Goal: Task Accomplishment & Management: Use online tool/utility

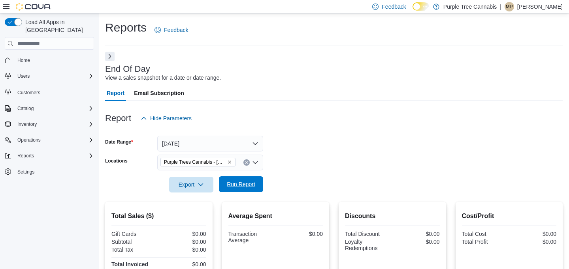
click at [242, 186] on span "Run Report" at bounding box center [241, 185] width 28 height 8
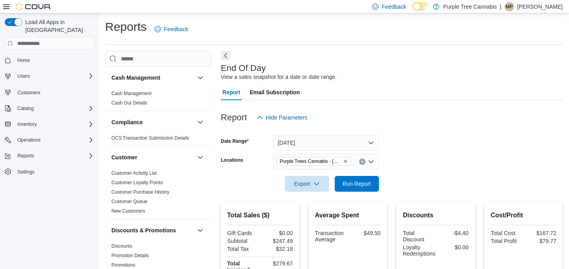
scroll to position [6, 0]
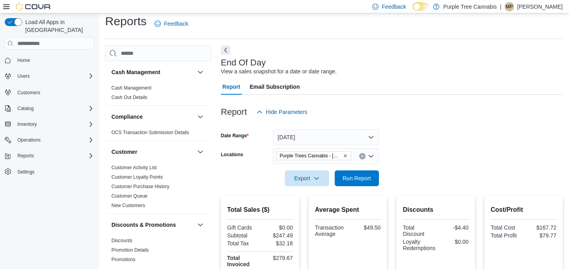
click at [4, 8] on icon at bounding box center [6, 7] width 6 height 6
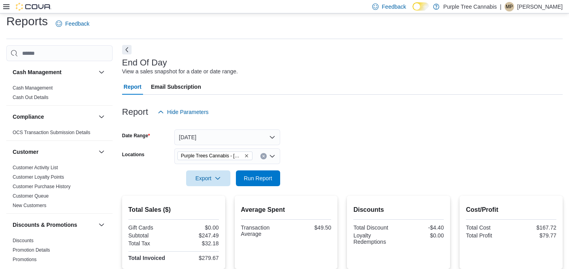
click at [128, 49] on button "Next" at bounding box center [126, 49] width 9 height 9
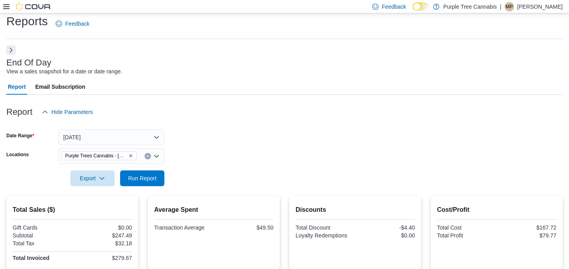
scroll to position [28, 0]
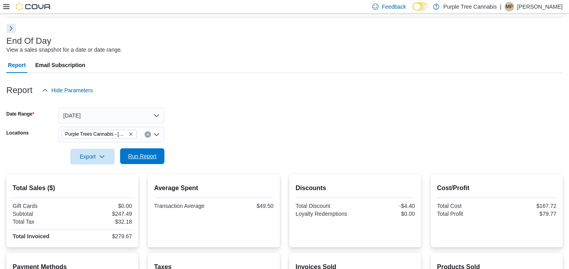
click at [151, 154] on span "Run Report" at bounding box center [142, 156] width 28 height 8
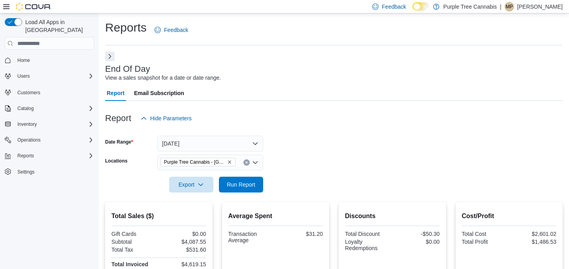
scroll to position [6, 0]
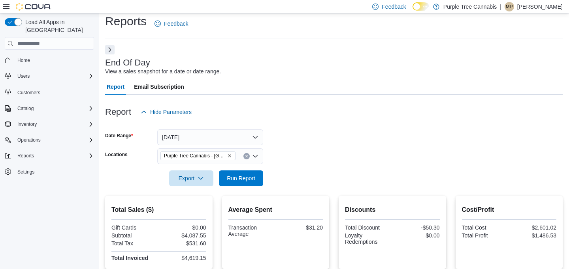
click at [111, 52] on button "Next" at bounding box center [109, 49] width 9 height 9
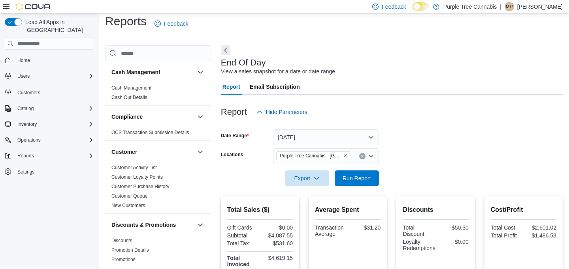
click at [223, 50] on button "Next" at bounding box center [225, 49] width 9 height 9
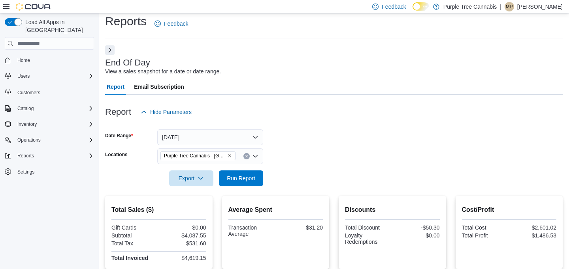
click at [5, 8] on icon at bounding box center [6, 6] width 6 height 5
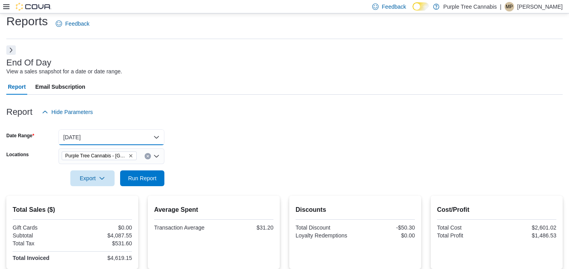
click at [115, 135] on button "Yesterday" at bounding box center [111, 138] width 106 height 16
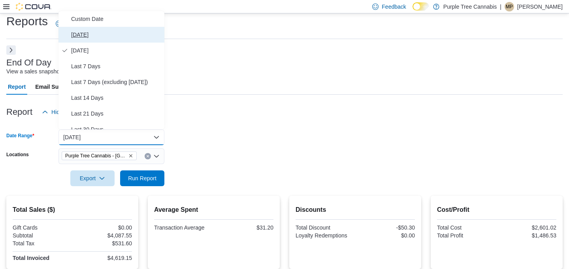
click at [80, 34] on span "[DATE]" at bounding box center [116, 34] width 90 height 9
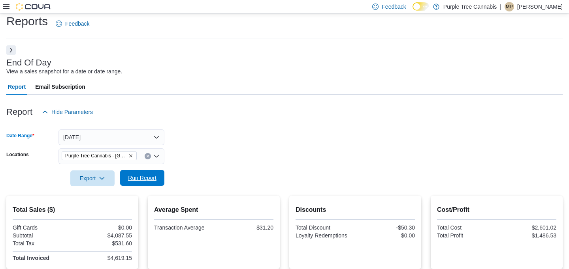
click at [144, 180] on span "Run Report" at bounding box center [142, 178] width 28 height 8
click at [130, 173] on span "Run Report" at bounding box center [142, 178] width 35 height 16
click at [140, 182] on span "Run Report" at bounding box center [142, 178] width 28 height 8
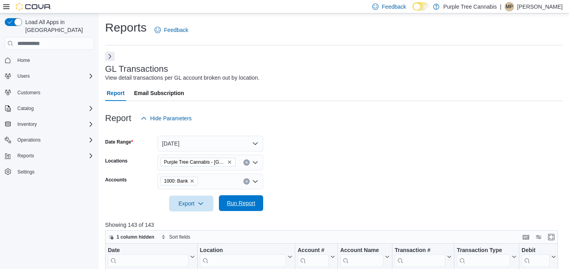
scroll to position [72, 0]
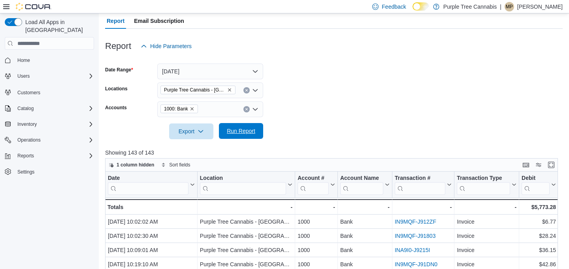
click at [235, 134] on span "Run Report" at bounding box center [241, 131] width 28 height 8
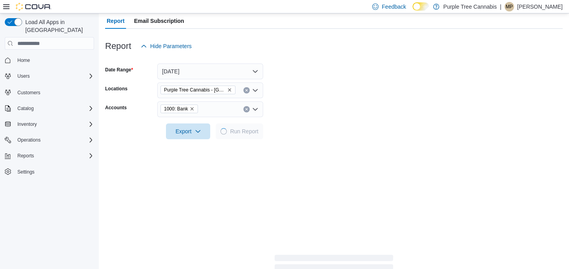
scroll to position [0, 0]
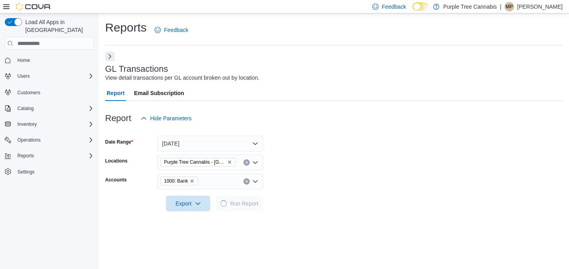
click at [5, 6] on icon at bounding box center [6, 7] width 6 height 6
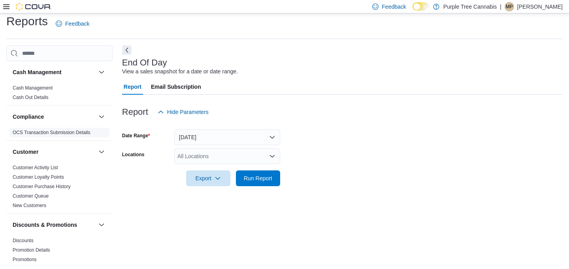
scroll to position [256, 0]
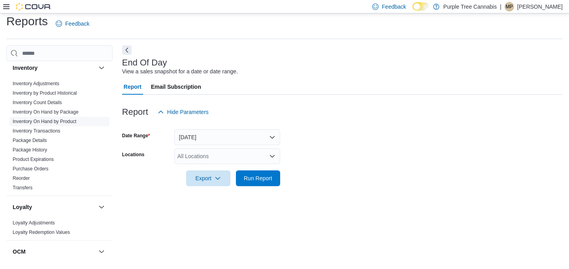
click at [65, 119] on link "Inventory On Hand by Product" at bounding box center [45, 122] width 64 height 6
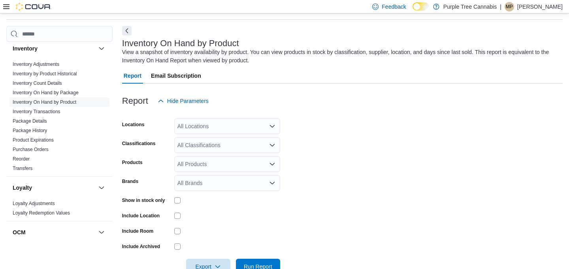
scroll to position [26, 0]
click at [228, 127] on div "All Locations" at bounding box center [227, 126] width 106 height 16
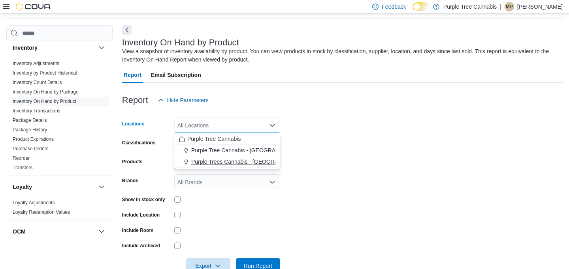
click at [234, 160] on span "Purple Trees Cannabis - Mississauga" at bounding box center [250, 162] width 119 height 8
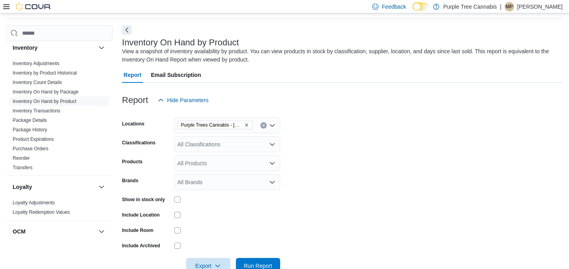
click at [356, 160] on form "Locations Purple Trees Cannabis - Mississauga Classifications All Classificatio…" at bounding box center [342, 191] width 440 height 166
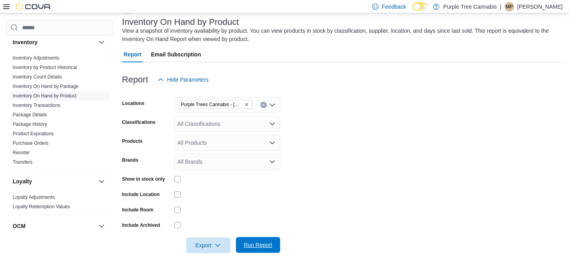
click at [258, 249] on span "Run Report" at bounding box center [258, 245] width 35 height 16
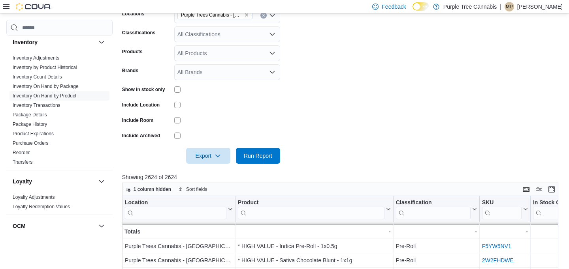
scroll to position [175, 0]
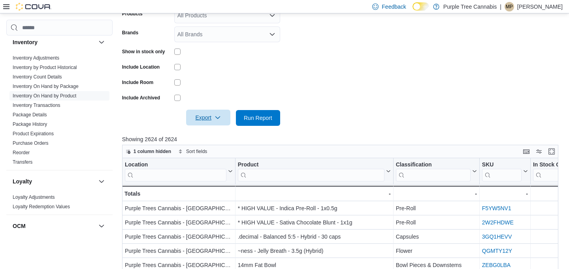
click at [210, 122] on span "Export" at bounding box center [208, 118] width 35 height 16
click at [215, 134] on span "Export to Excel" at bounding box center [209, 134] width 36 height 6
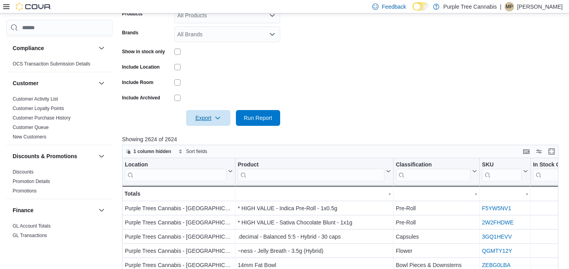
scroll to position [0, 0]
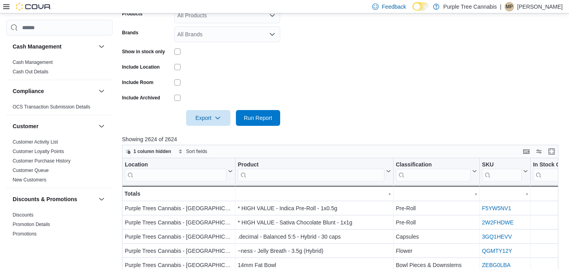
click at [6, 8] on icon at bounding box center [6, 6] width 6 height 5
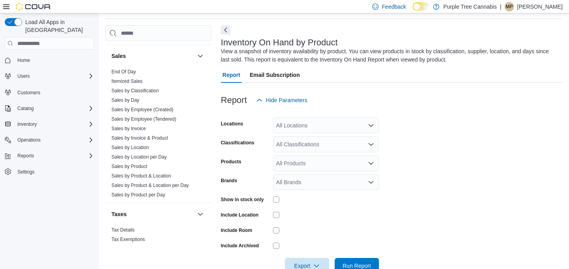
scroll to position [548, 0]
click at [135, 173] on link "Sales by Product & Location" at bounding box center [141, 176] width 60 height 6
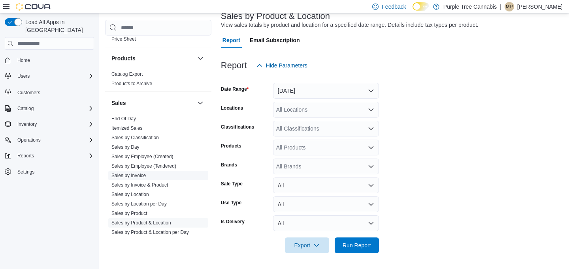
scroll to position [547, 0]
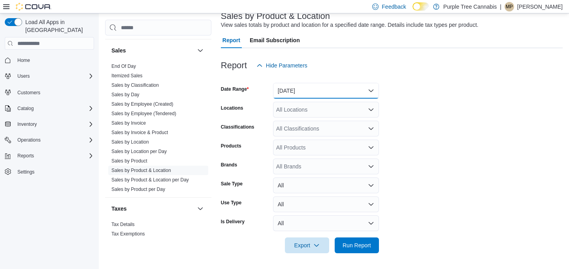
click at [342, 92] on button "Yesterday" at bounding box center [326, 91] width 106 height 16
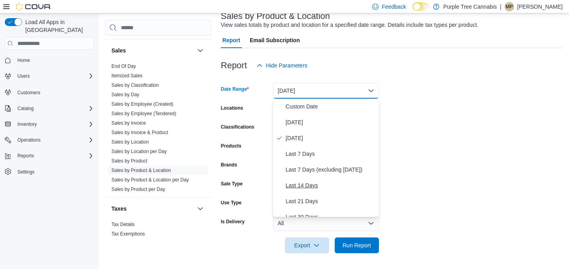
scroll to position [119, 0]
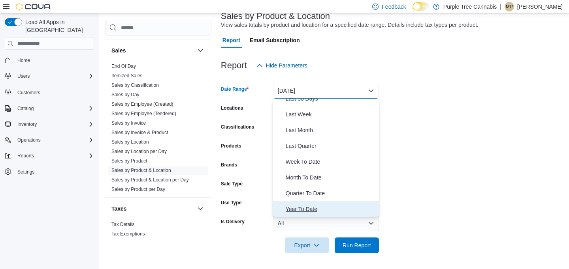
click at [303, 211] on span "Year To Date" at bounding box center [331, 209] width 90 height 9
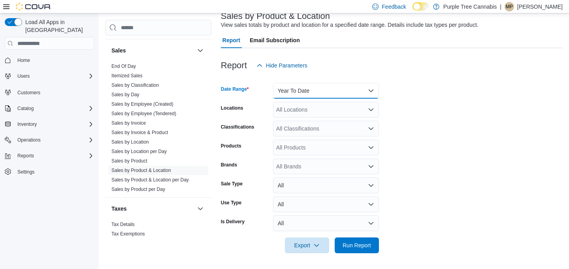
click at [318, 90] on button "Year To Date" at bounding box center [326, 91] width 106 height 16
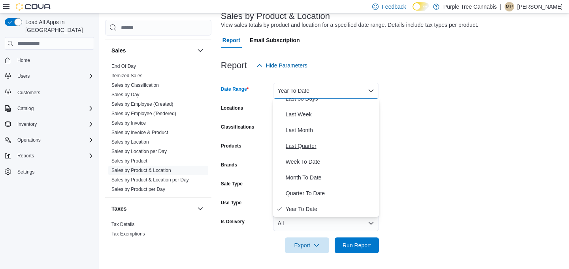
scroll to position [0, 0]
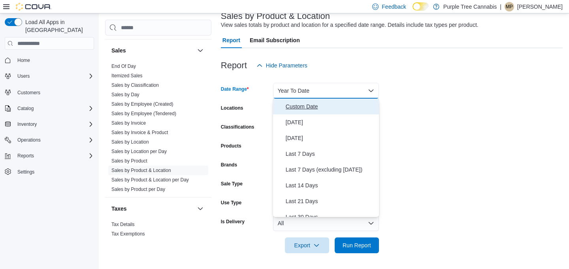
click at [303, 109] on span "Custom Date" at bounding box center [331, 106] width 90 height 9
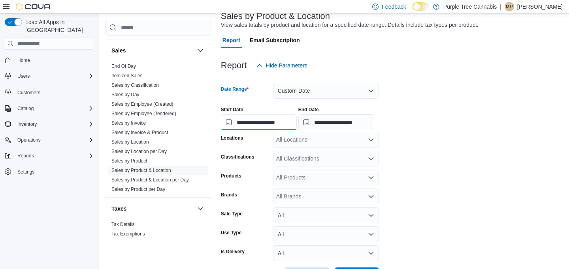
click at [245, 125] on input "**********" at bounding box center [259, 123] width 76 height 16
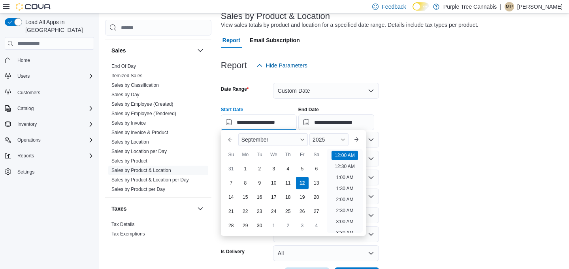
scroll to position [24, 0]
click at [230, 139] on button "Previous Month" at bounding box center [230, 140] width 13 height 13
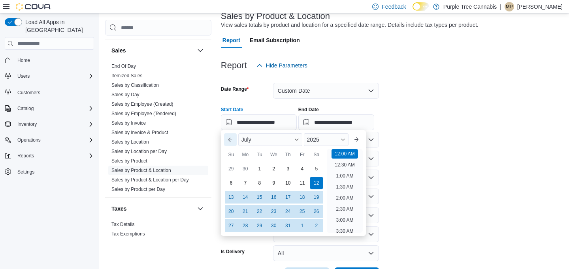
click at [230, 139] on button "Previous Month" at bounding box center [230, 140] width 13 height 13
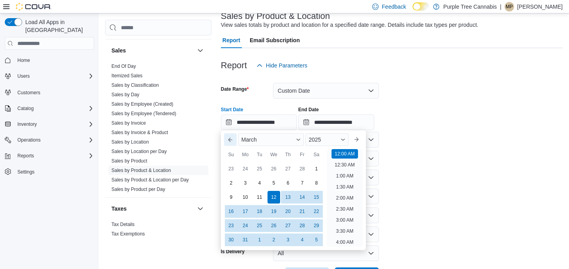
click at [230, 139] on button "Previous Month" at bounding box center [230, 140] width 13 height 13
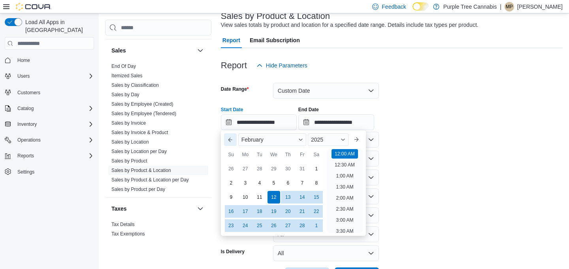
click at [230, 137] on button "Previous Month" at bounding box center [230, 140] width 13 height 13
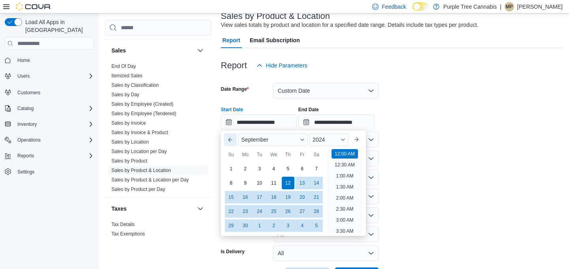
click at [230, 137] on button "Previous Month" at bounding box center [230, 140] width 13 height 13
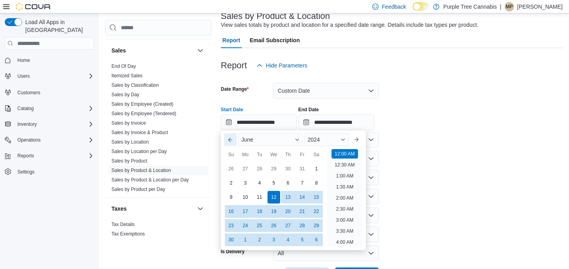
click at [230, 137] on button "Previous Month" at bounding box center [230, 140] width 13 height 13
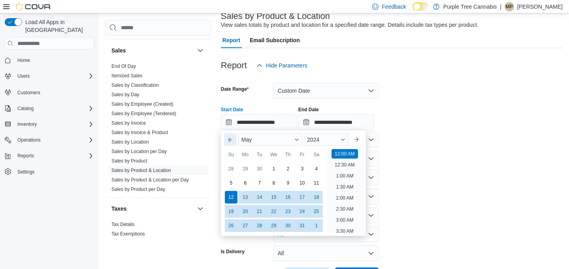
click at [230, 137] on button "Previous Month" at bounding box center [230, 140] width 13 height 13
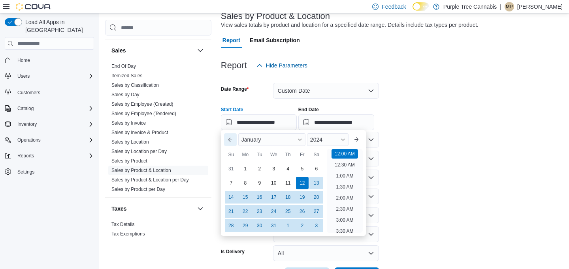
click at [230, 137] on button "Previous Month" at bounding box center [230, 140] width 13 height 13
click at [230, 168] on div "1" at bounding box center [231, 169] width 14 height 14
type input "**********"
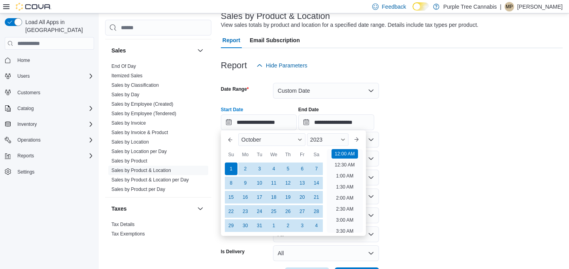
click at [456, 130] on div at bounding box center [392, 131] width 342 height 2
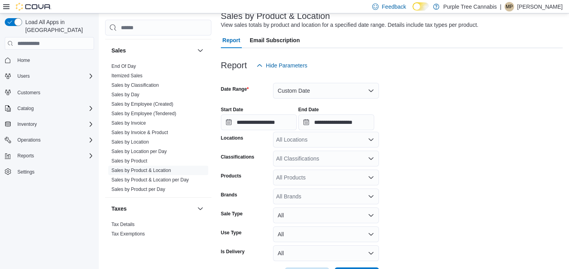
scroll to position [83, 0]
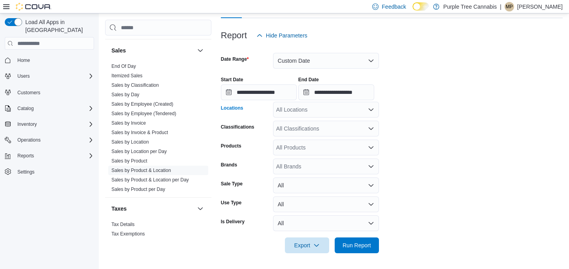
click at [311, 106] on div "All Locations" at bounding box center [326, 110] width 106 height 16
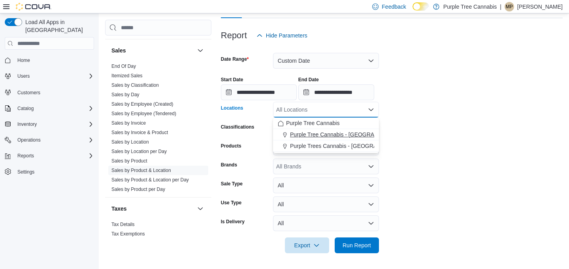
click at [338, 134] on span "Purple Tree Cannabis - Toronto" at bounding box center [348, 135] width 116 height 8
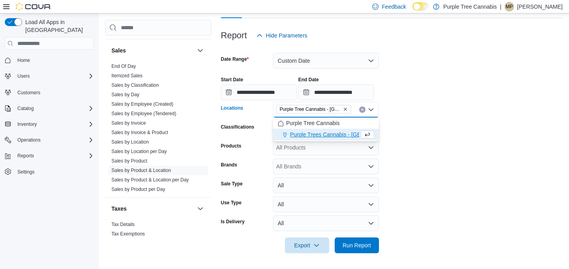
click at [457, 114] on form "**********" at bounding box center [392, 148] width 342 height 210
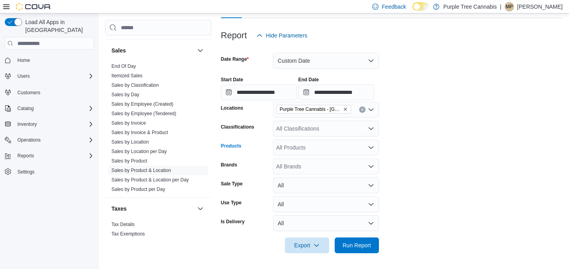
click at [294, 148] on div "All Products" at bounding box center [326, 148] width 106 height 16
paste input "**********"
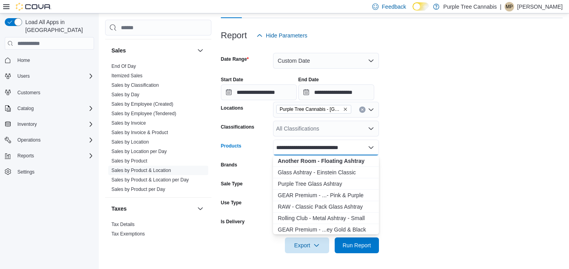
scroll to position [0, 0]
type input "**********"
click at [297, 162] on strong "Another Room - Floating Ashtray" at bounding box center [321, 161] width 87 height 6
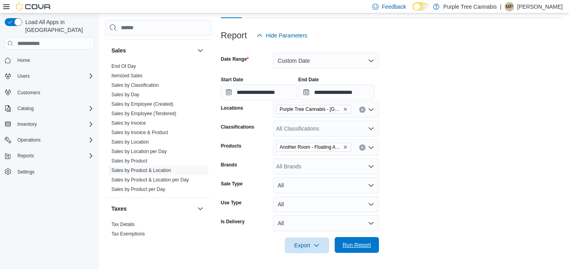
click at [359, 246] on span "Run Report" at bounding box center [356, 245] width 28 height 8
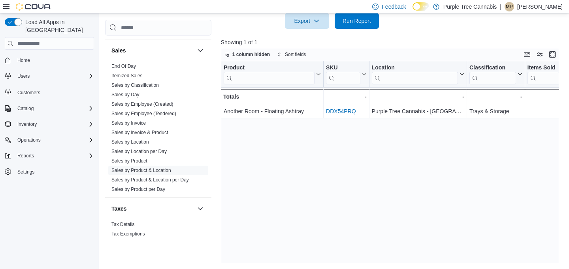
click at [341, 111] on link "DDX54PRQ" at bounding box center [341, 111] width 30 height 6
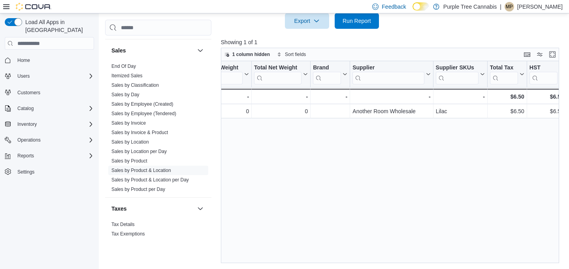
scroll to position [0, 962]
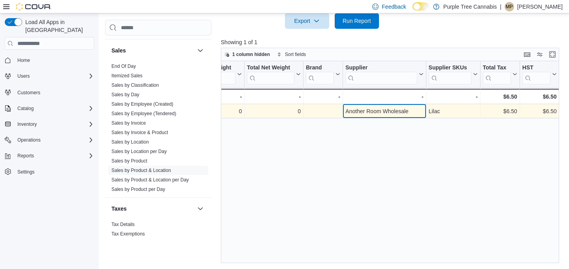
click at [382, 113] on div "Another Room Wholesale" at bounding box center [384, 111] width 78 height 9
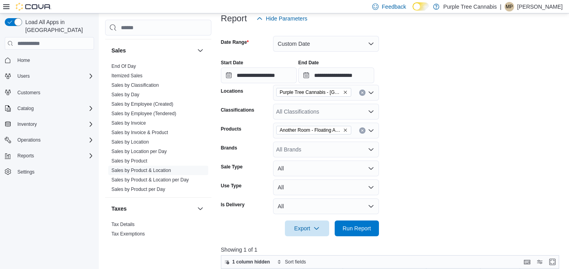
scroll to position [142, 0]
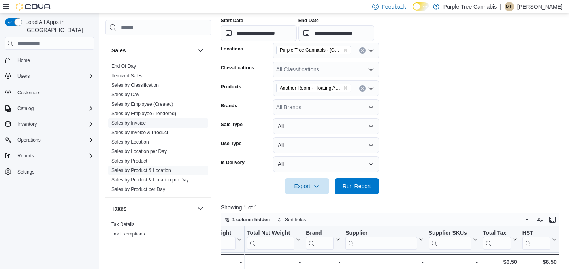
click at [136, 122] on link "Sales by Invoice" at bounding box center [128, 123] width 34 height 6
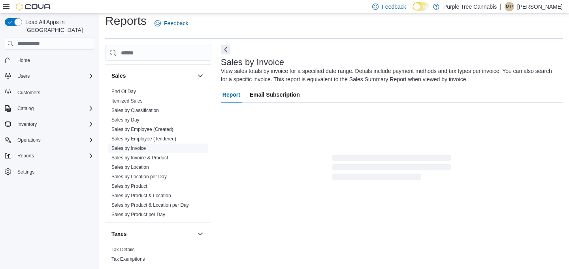
scroll to position [6, 0]
click at [141, 161] on span "Sales by Invoice & Product" at bounding box center [139, 158] width 56 height 6
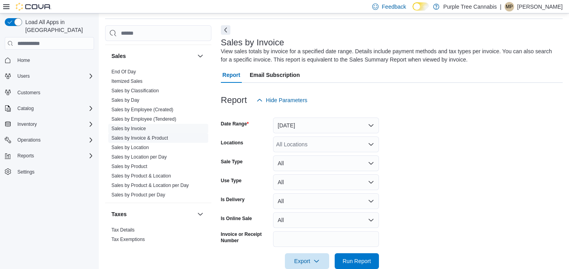
click at [162, 137] on link "Sales by Invoice & Product" at bounding box center [139, 138] width 56 height 6
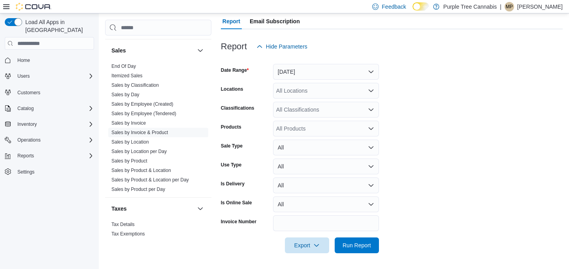
scroll to position [80, 0]
click at [320, 69] on button "Yesterday" at bounding box center [326, 72] width 106 height 16
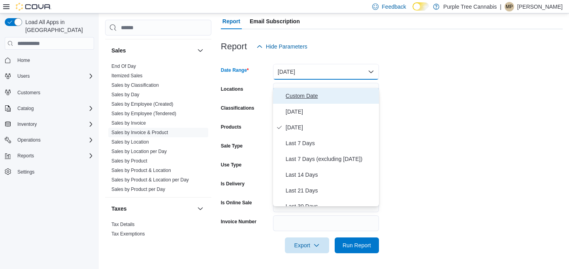
click at [295, 91] on span "Custom Date" at bounding box center [331, 95] width 90 height 9
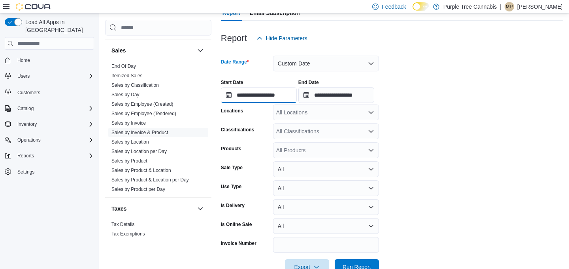
click at [229, 103] on input "**********" at bounding box center [259, 95] width 76 height 16
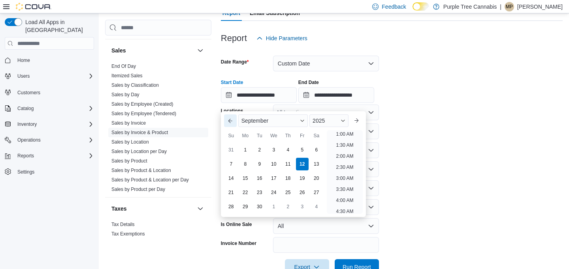
click at [229, 124] on button "Previous Month" at bounding box center [230, 121] width 13 height 13
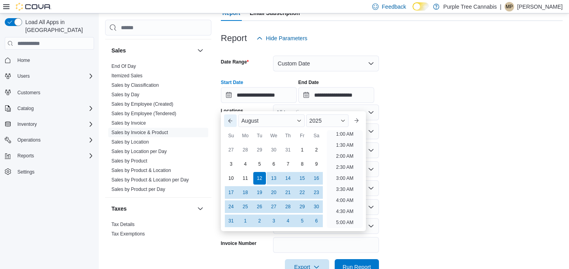
scroll to position [2, 0]
click at [229, 124] on button "Previous Month" at bounding box center [230, 121] width 13 height 13
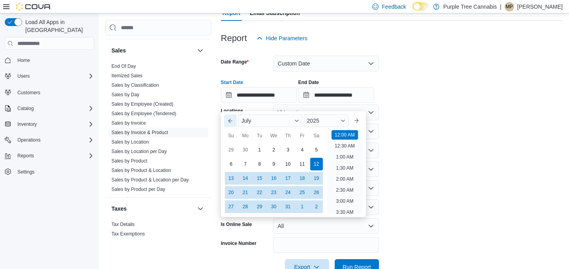
click at [229, 124] on button "Previous Month" at bounding box center [230, 121] width 13 height 13
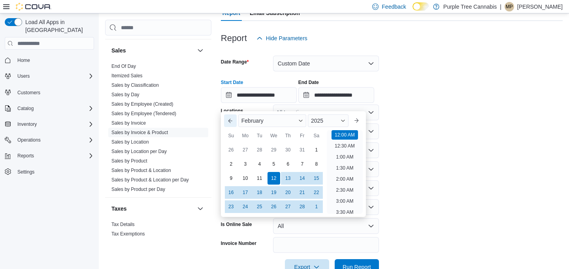
click at [229, 124] on button "Previous Month" at bounding box center [230, 121] width 13 height 13
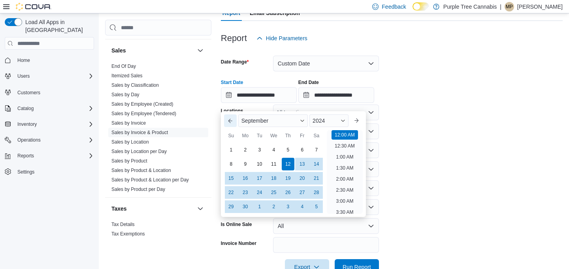
click at [229, 124] on button "Previous Month" at bounding box center [230, 121] width 13 height 13
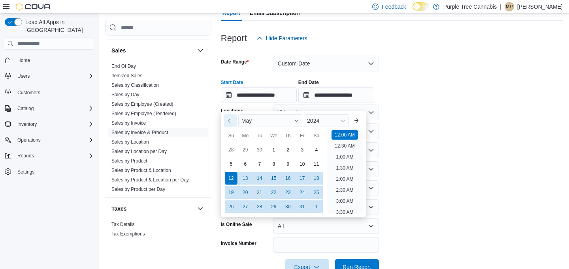
click at [229, 124] on button "Previous Month" at bounding box center [230, 121] width 13 height 13
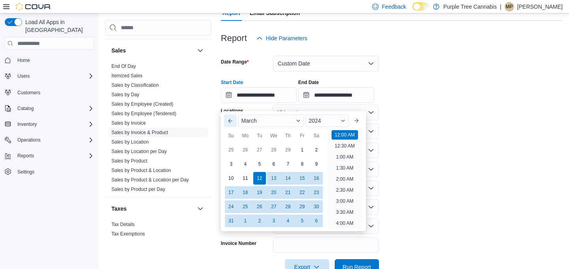
click at [229, 124] on button "Previous Month" at bounding box center [230, 121] width 13 height 13
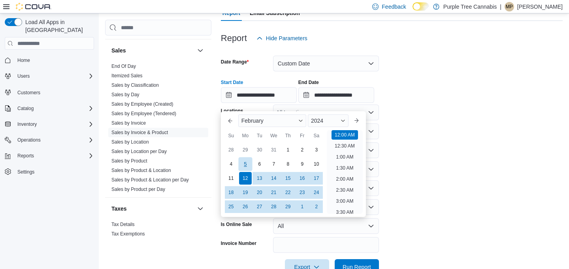
click at [246, 163] on div "5" at bounding box center [245, 164] width 14 height 14
type input "**********"
click at [427, 147] on form "**********" at bounding box center [392, 160] width 342 height 229
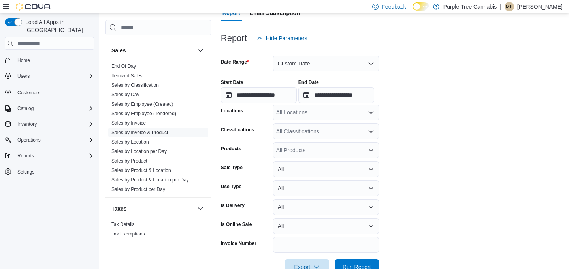
scroll to position [104, 0]
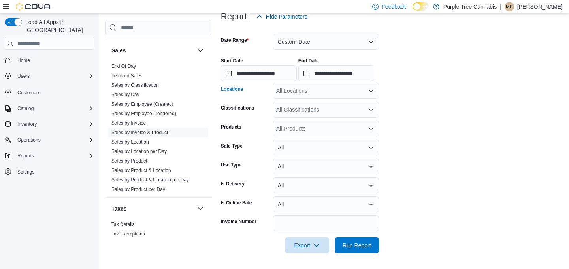
click at [304, 99] on div "All Locations" at bounding box center [326, 91] width 106 height 16
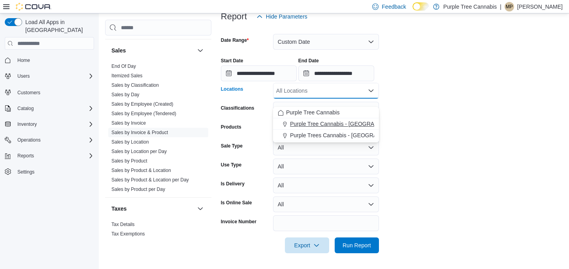
click at [306, 125] on span "Purple Tree Cannabis - Toronto" at bounding box center [348, 124] width 116 height 8
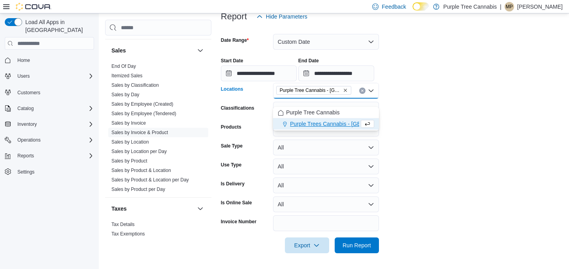
click at [305, 137] on div "All Products" at bounding box center [326, 129] width 106 height 16
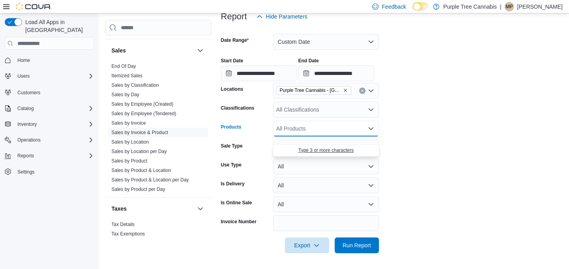
paste input "**********"
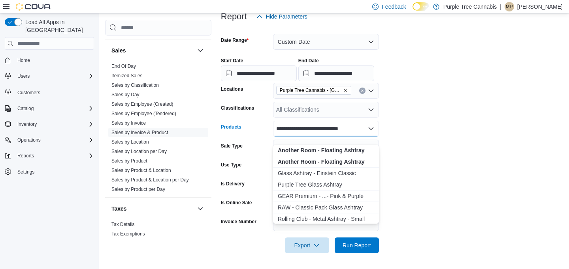
scroll to position [0, 0]
type input "**********"
click at [314, 151] on strong "Another Room - Floating Ashtray" at bounding box center [321, 150] width 87 height 6
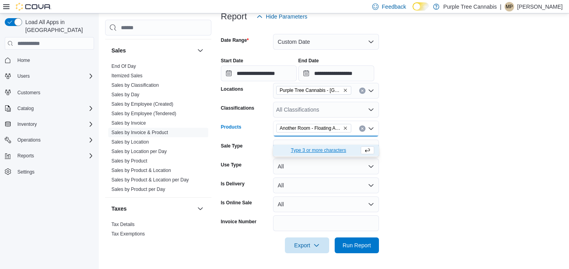
click at [429, 168] on form "**********" at bounding box center [392, 138] width 342 height 229
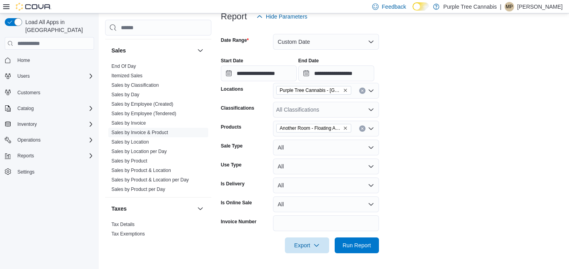
scroll to position [110, 0]
click at [359, 245] on span "Run Report" at bounding box center [356, 245] width 28 height 8
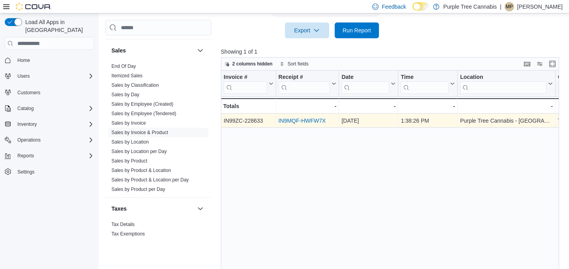
click at [285, 124] on link "IN9MQF-HWFW7X" at bounding box center [301, 121] width 47 height 6
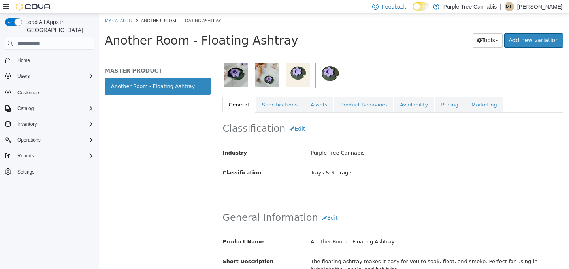
scroll to position [115, 0]
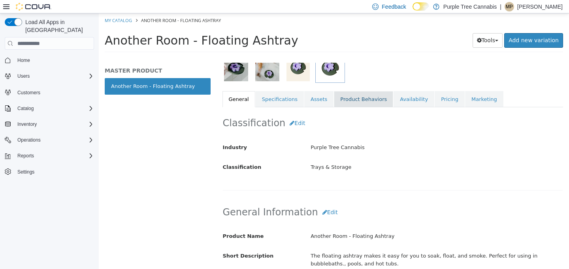
click at [358, 100] on link "Product Behaviors" at bounding box center [363, 99] width 59 height 17
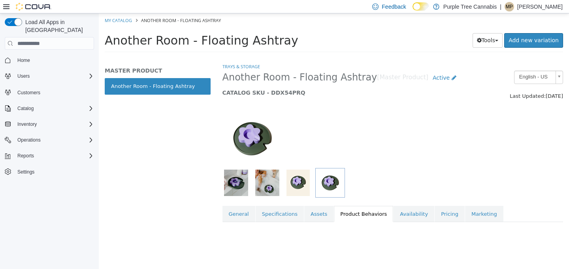
scroll to position [48, 0]
